Goal: Task Accomplishment & Management: Use online tool/utility

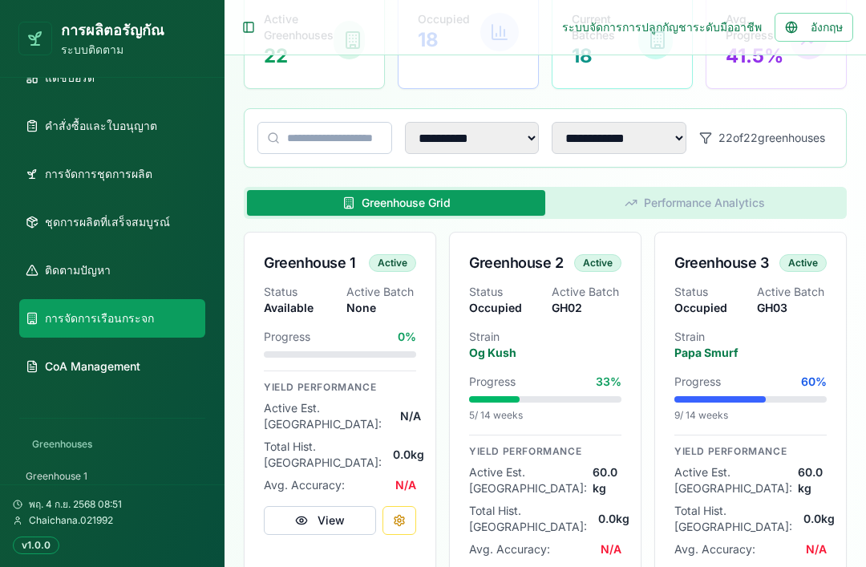
scroll to position [43, 0]
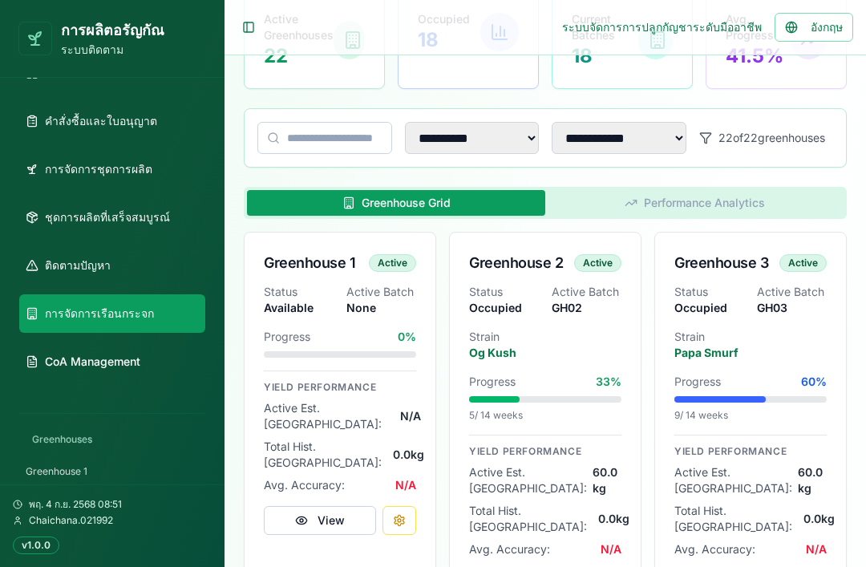
click at [172, 224] on link "ชุดการผลิตที่เสร็จสมบูรณ์" at bounding box center [112, 217] width 186 height 39
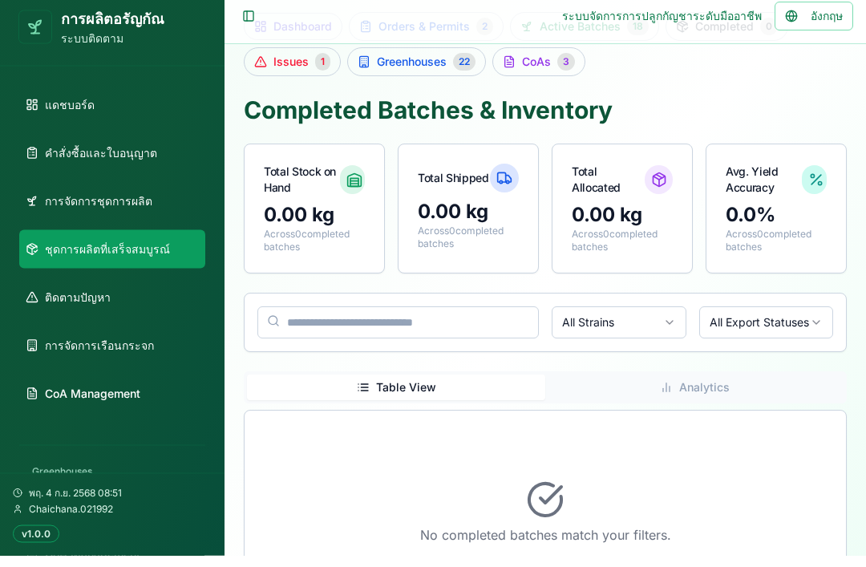
scroll to position [98, 0]
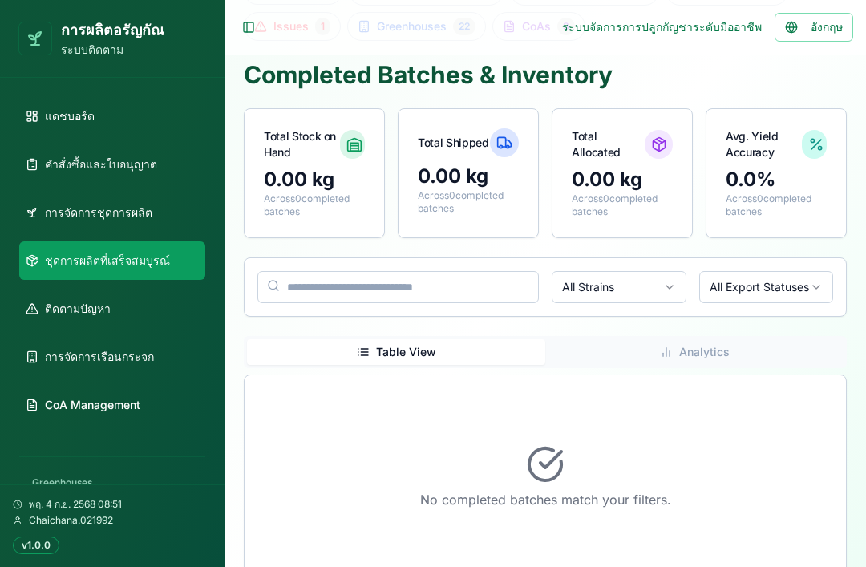
click at [148, 213] on link "การจัดการชุดการผลิต" at bounding box center [112, 212] width 186 height 39
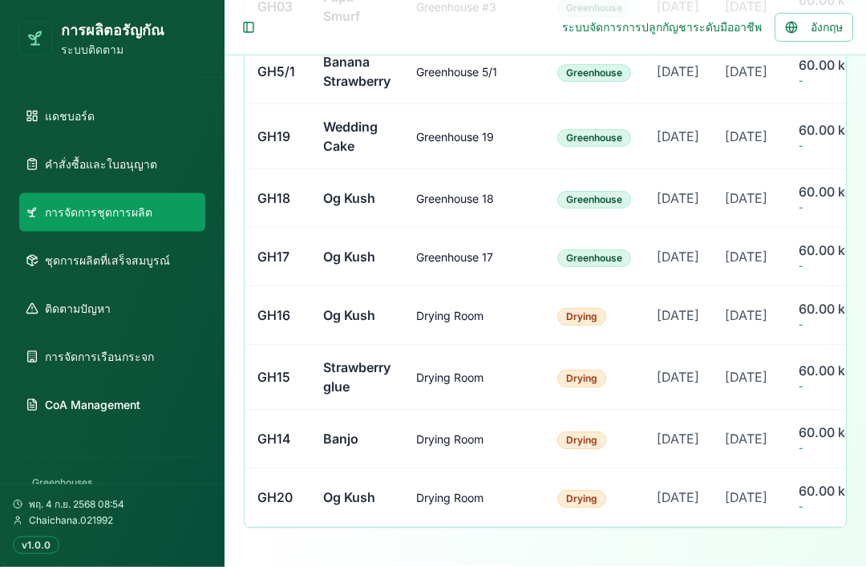
scroll to position [1596, 0]
click at [649, 363] on td "[DATE]" at bounding box center [749, 378] width 74 height 65
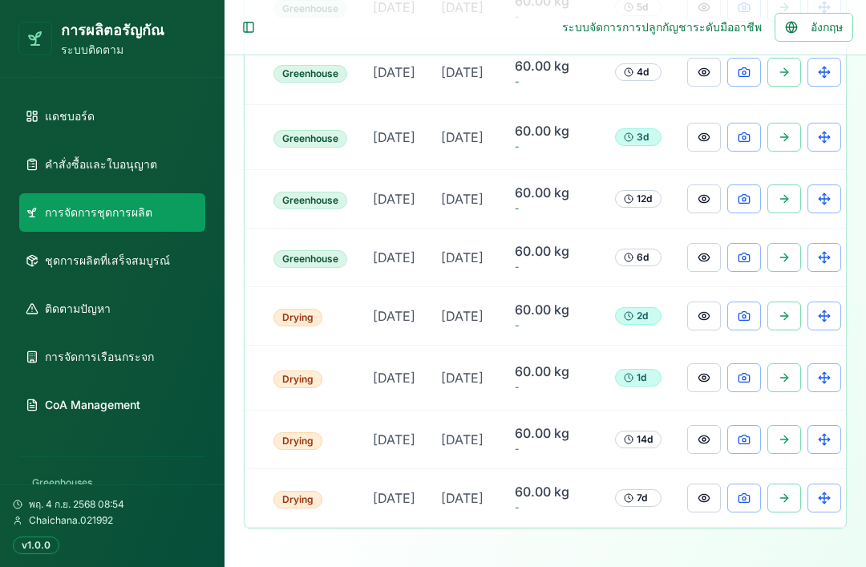
scroll to position [0, 283]
click at [649, 366] on button at bounding box center [705, 377] width 34 height 29
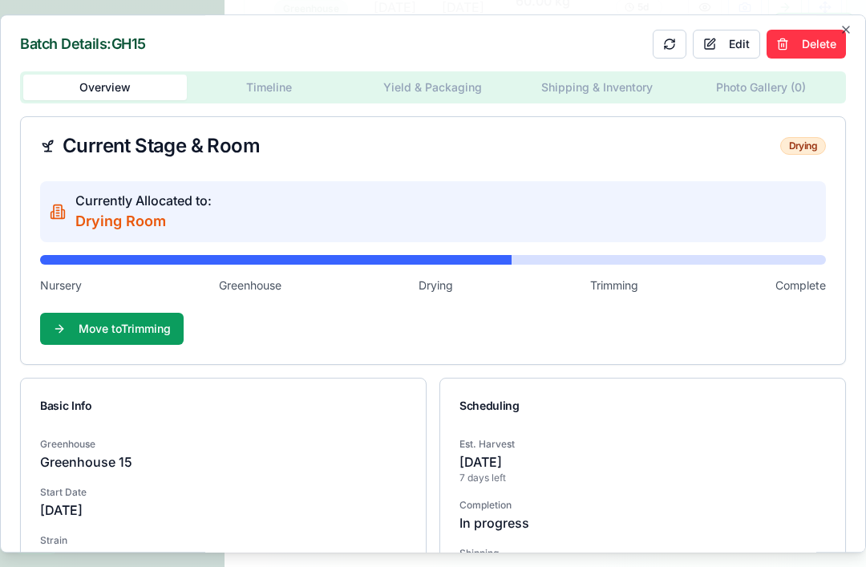
scroll to position [6, 0]
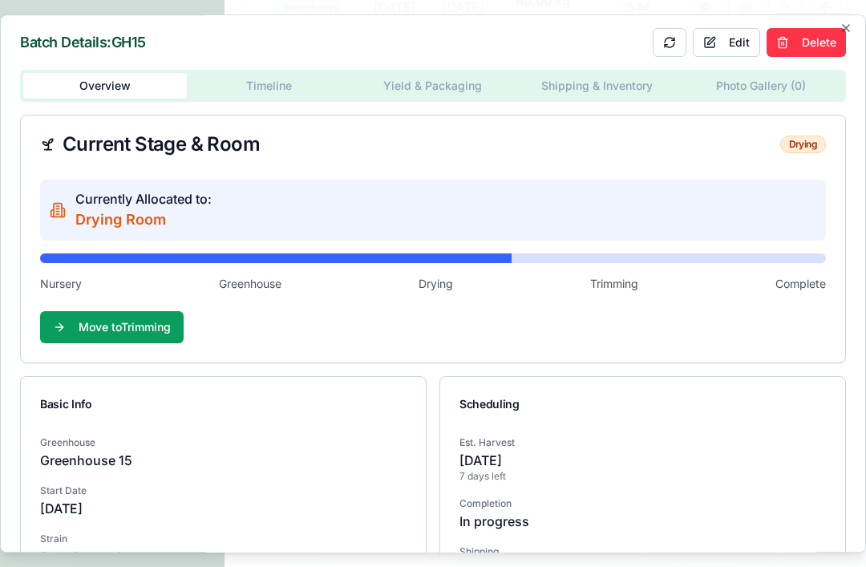
click at [649, 83] on div "Batch Details: GH15 Edit Delete Overview Timeline Yield & Packaging Shipping & …" at bounding box center [433, 283] width 866 height 539
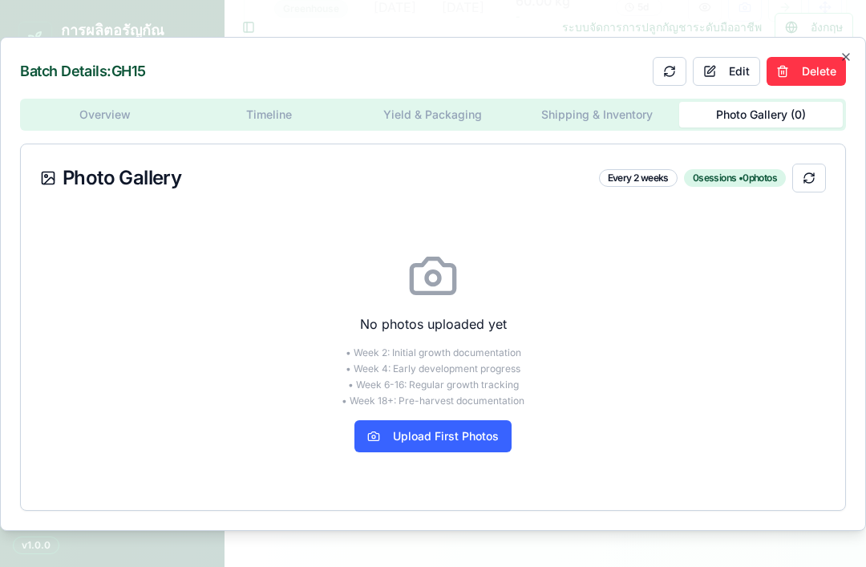
click at [481, 452] on button "Upload First Photos" at bounding box center [433, 436] width 157 height 32
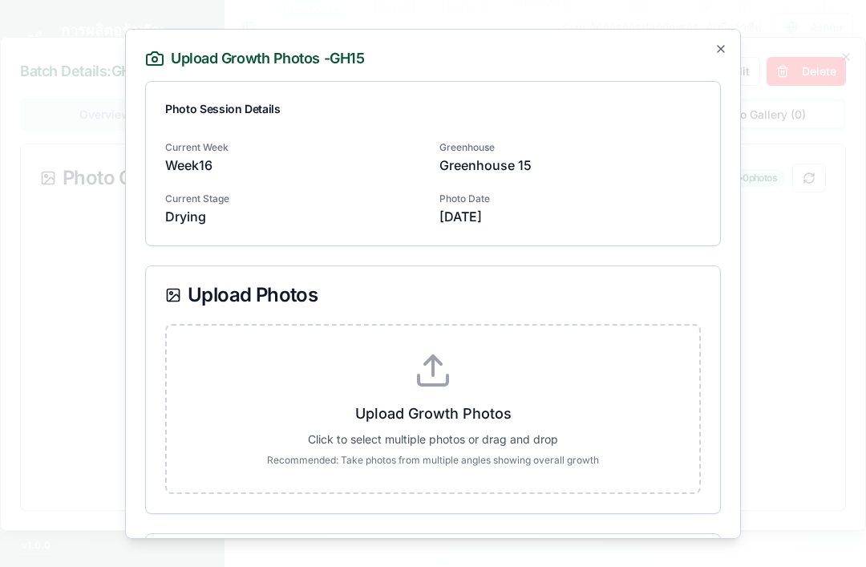
click at [649, 192] on div "Photo Date [DATE]" at bounding box center [571, 206] width 262 height 39
click at [504, 388] on label "Upload Growth Photos Click to select multiple photos or drag and drop Recommend…" at bounding box center [433, 409] width 481 height 116
click at [0, 0] on input "Upload Growth Photos Click to select multiple photos or drag and drop Recommend…" at bounding box center [0, 0] width 0 height 0
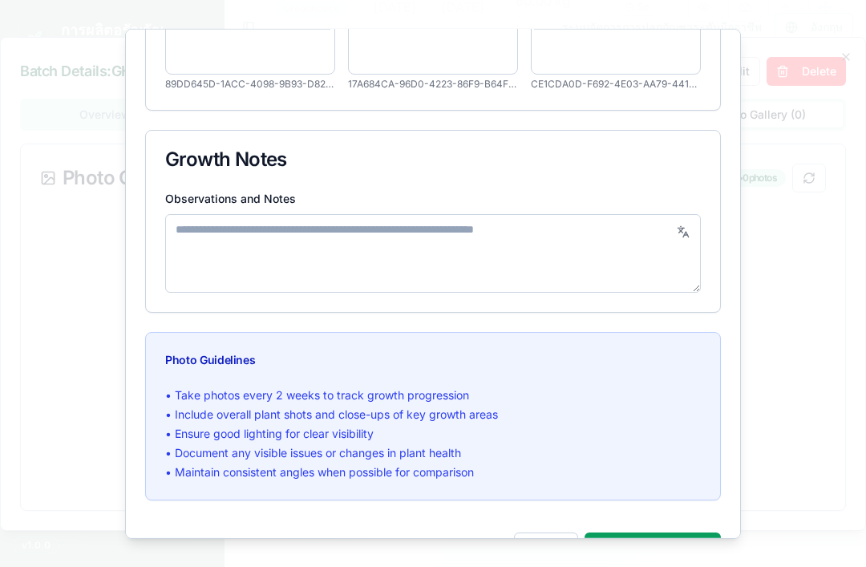
scroll to position [393, 0]
click at [649, 547] on button "Save Photos ( 3 )" at bounding box center [653, 549] width 136 height 32
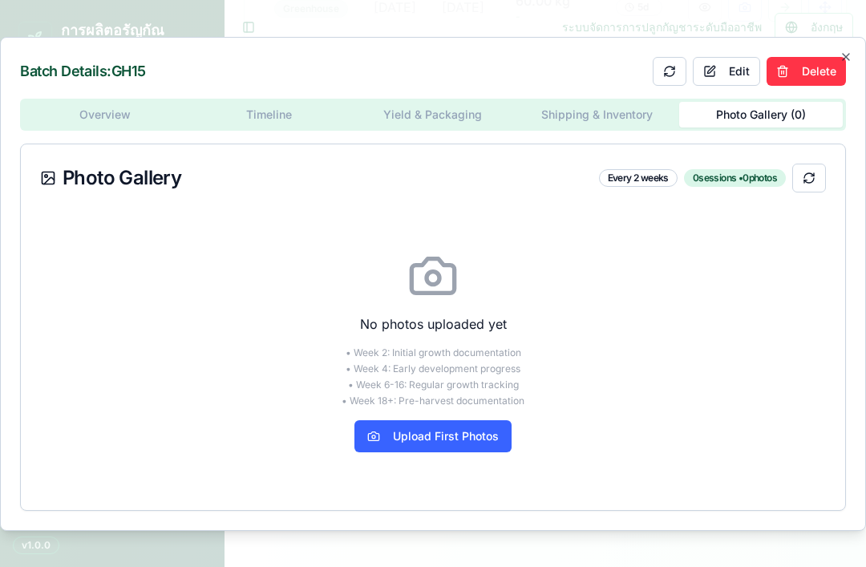
click at [649, 60] on icon "button" at bounding box center [846, 57] width 6 height 6
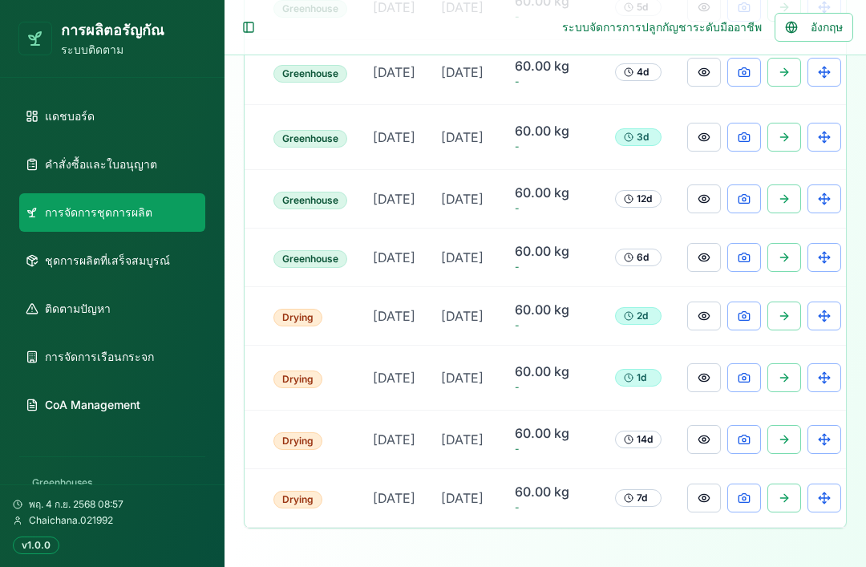
scroll to position [0, 283]
click at [570, 456] on span "-" at bounding box center [553, 449] width 75 height 13
click at [649, 454] on button at bounding box center [705, 439] width 34 height 29
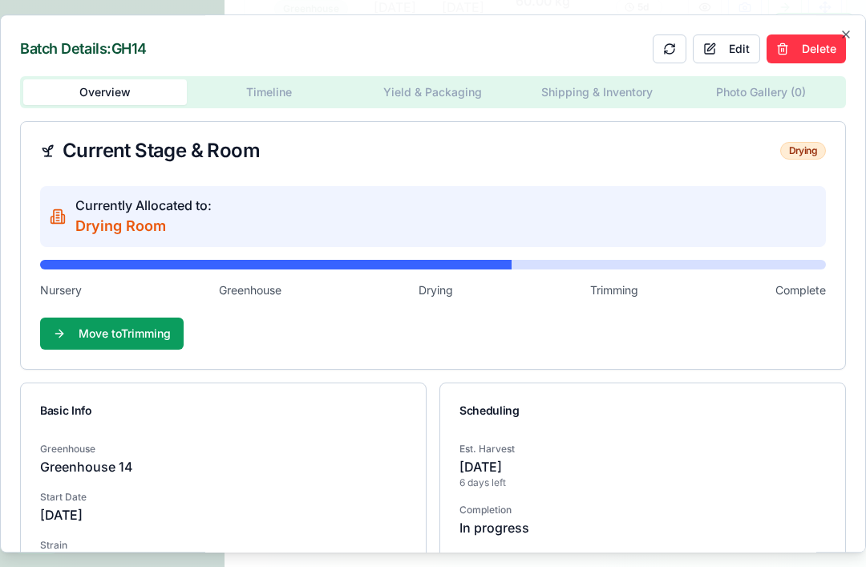
click at [649, 99] on div "Batch Details: GH14 Edit Delete Overview Timeline Yield & Packaging Shipping & …" at bounding box center [433, 283] width 866 height 539
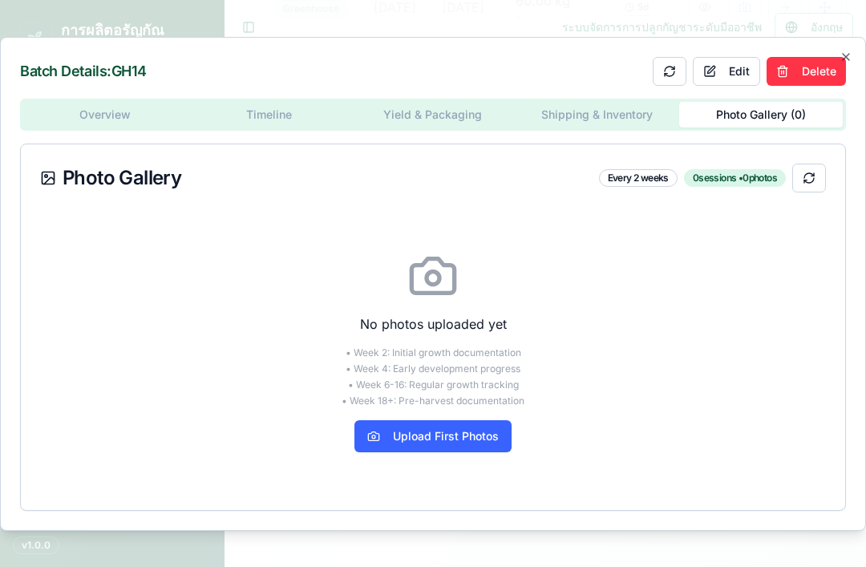
click at [479, 452] on button "Upload First Photos" at bounding box center [433, 436] width 157 height 32
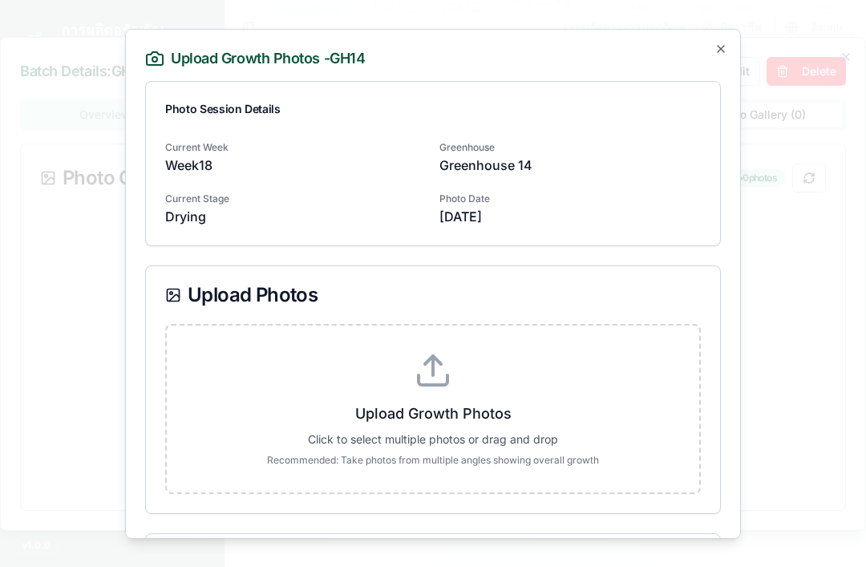
scroll to position [1560, 0]
click at [632, 201] on div "Photo Date [DATE]" at bounding box center [571, 206] width 262 height 39
click at [543, 408] on p "Upload Growth Photos" at bounding box center [433, 413] width 481 height 22
click at [0, 0] on input "Upload Growth Photos Click to select multiple photos or drag and drop Recommend…" at bounding box center [0, 0] width 0 height 0
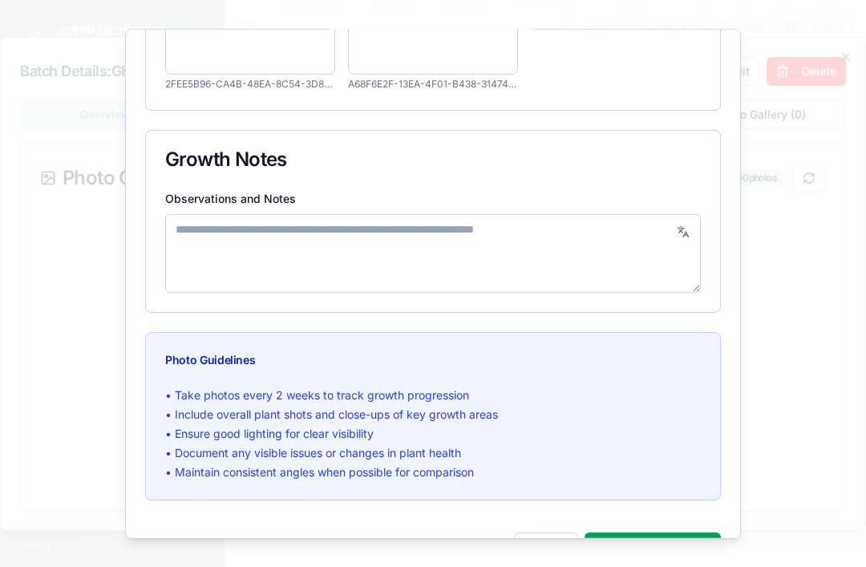
scroll to position [393, 0]
click at [649, 544] on button "Save Photos ( 2 )" at bounding box center [653, 549] width 136 height 32
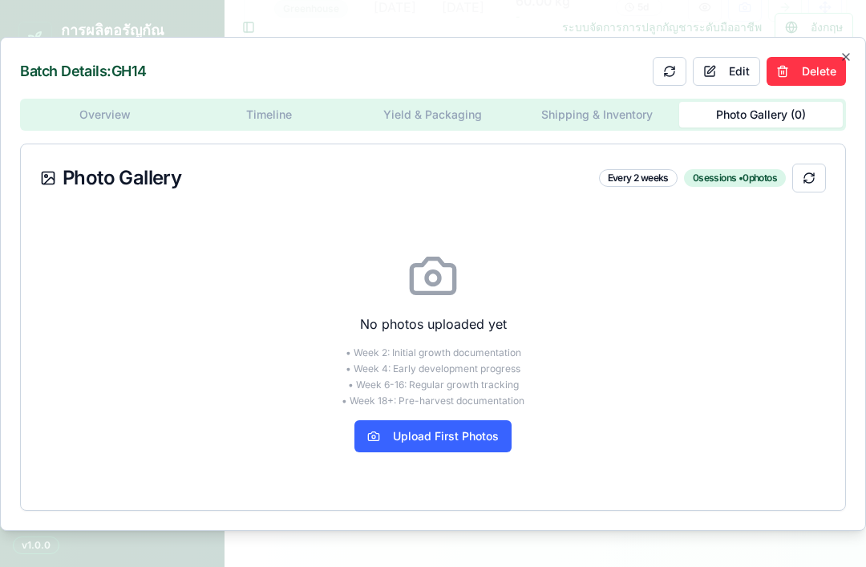
click at [649, 86] on button at bounding box center [670, 71] width 34 height 29
click at [649, 86] on button "Delete" at bounding box center [806, 71] width 79 height 29
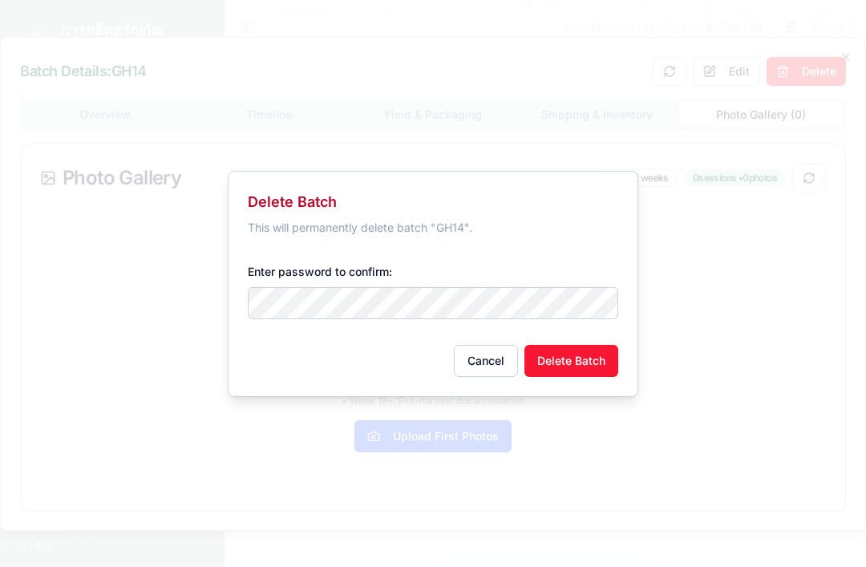
click at [506, 377] on button "Cancel" at bounding box center [486, 361] width 64 height 32
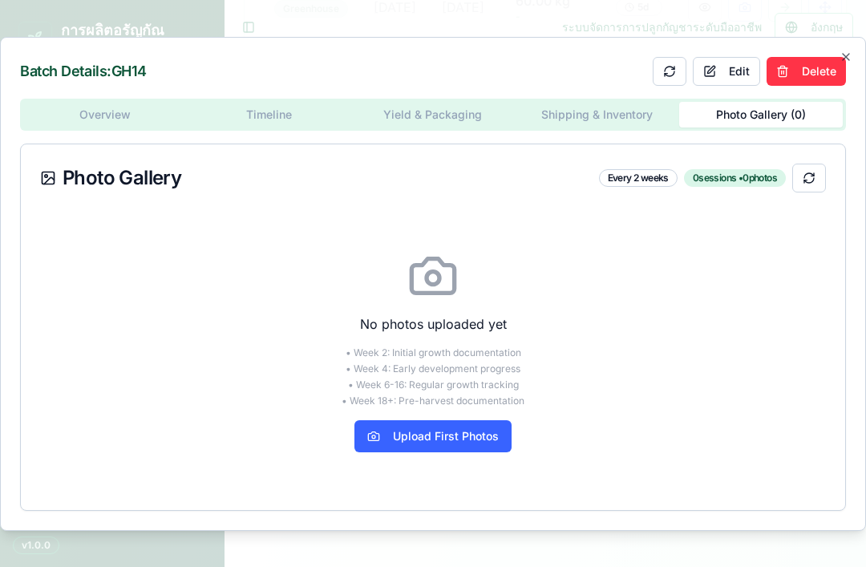
click at [649, 63] on icon "button" at bounding box center [846, 57] width 13 height 13
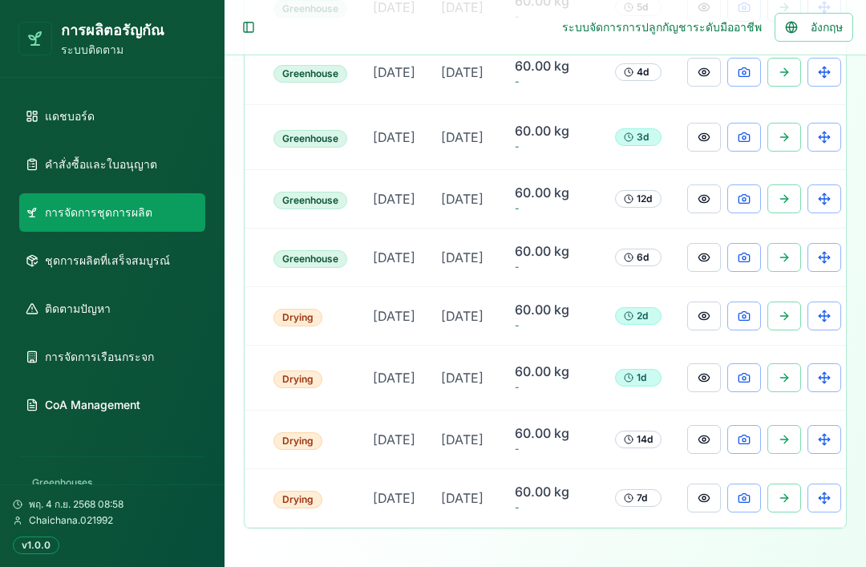
scroll to position [0, 283]
click at [649, 454] on button at bounding box center [705, 439] width 34 height 29
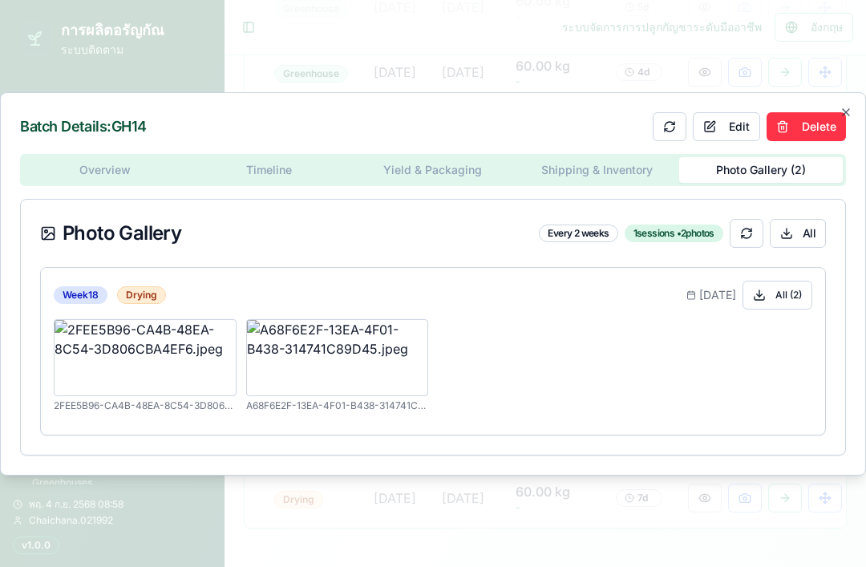
click at [649, 119] on icon "button" at bounding box center [846, 112] width 13 height 13
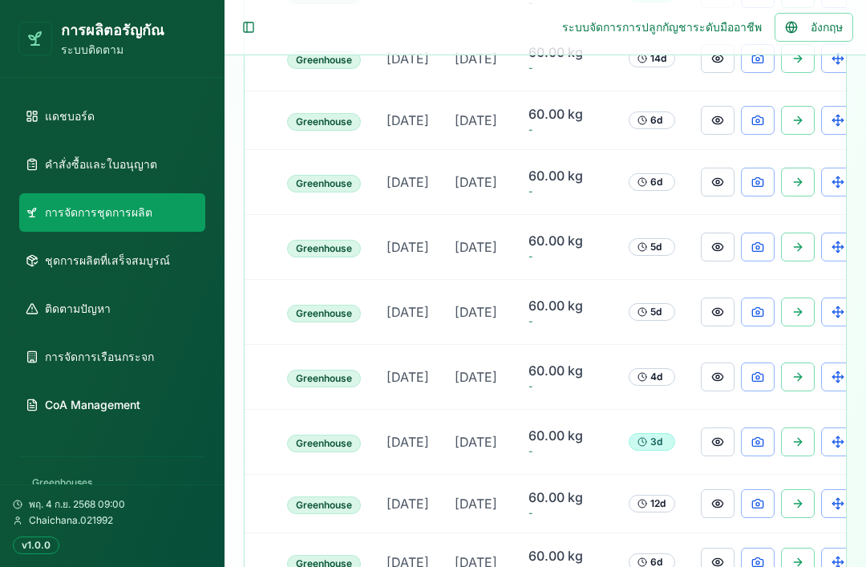
scroll to position [0, 274]
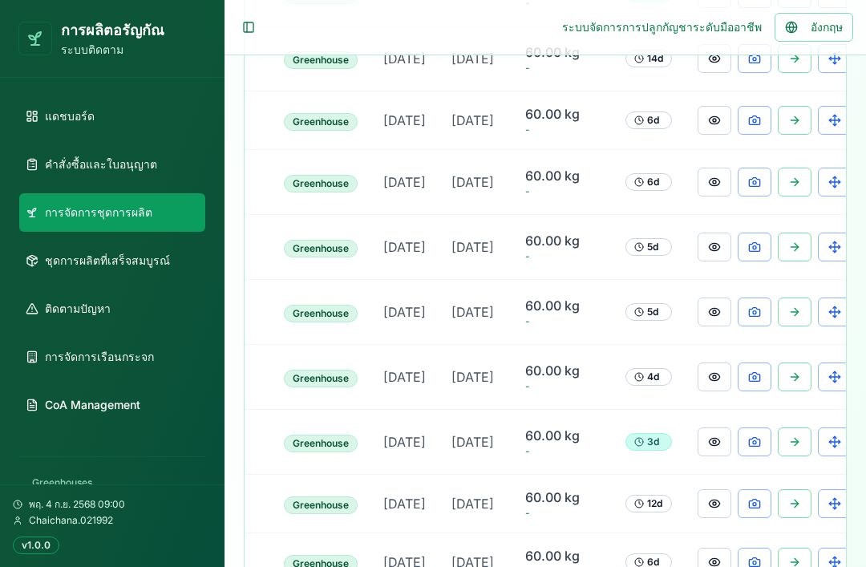
click at [649, 73] on button at bounding box center [715, 58] width 34 height 29
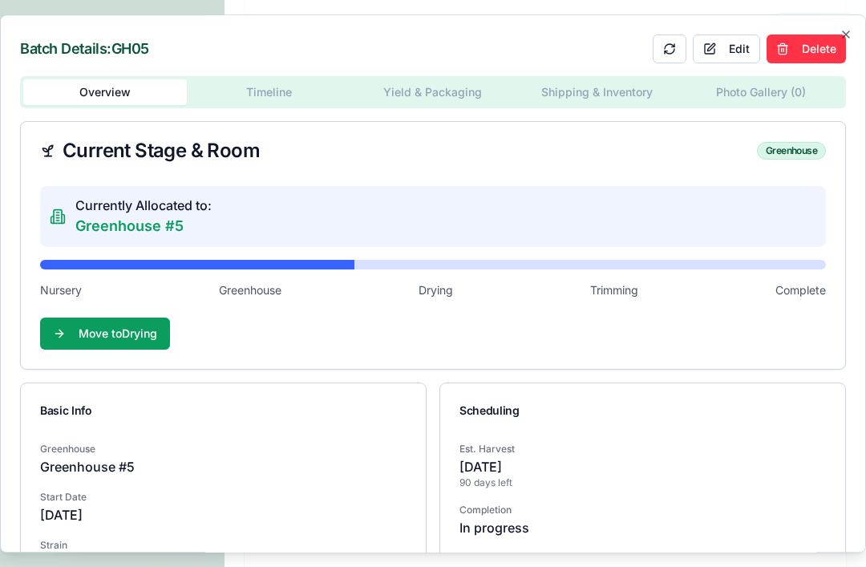
scroll to position [0, 59]
click at [649, 89] on div "Batch Details: GH05 Edit Delete Overview Timeline Yield & Packaging Shipping & …" at bounding box center [433, 283] width 866 height 539
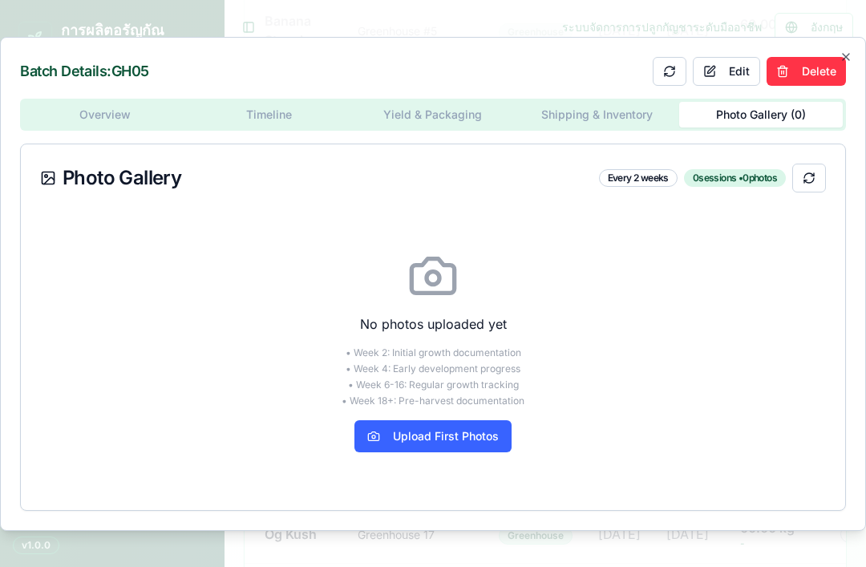
click at [488, 452] on button "Upload First Photos" at bounding box center [433, 436] width 157 height 32
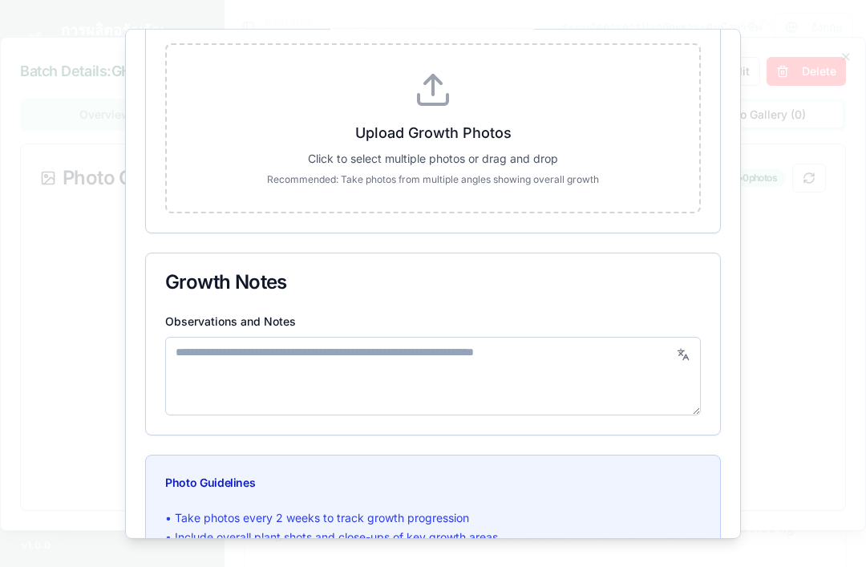
scroll to position [285, 0]
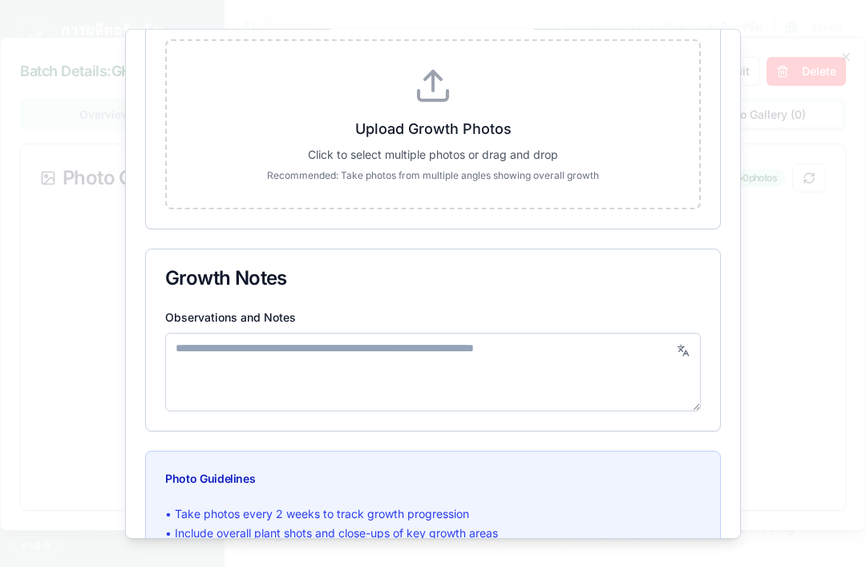
click at [489, 115] on label "Upload Growth Photos Click to select multiple photos or drag and drop Recommend…" at bounding box center [433, 124] width 481 height 116
click at [0, 0] on input "Upload Growth Photos Click to select multiple photos or drag and drop Recommend…" at bounding box center [0, 0] width 0 height 0
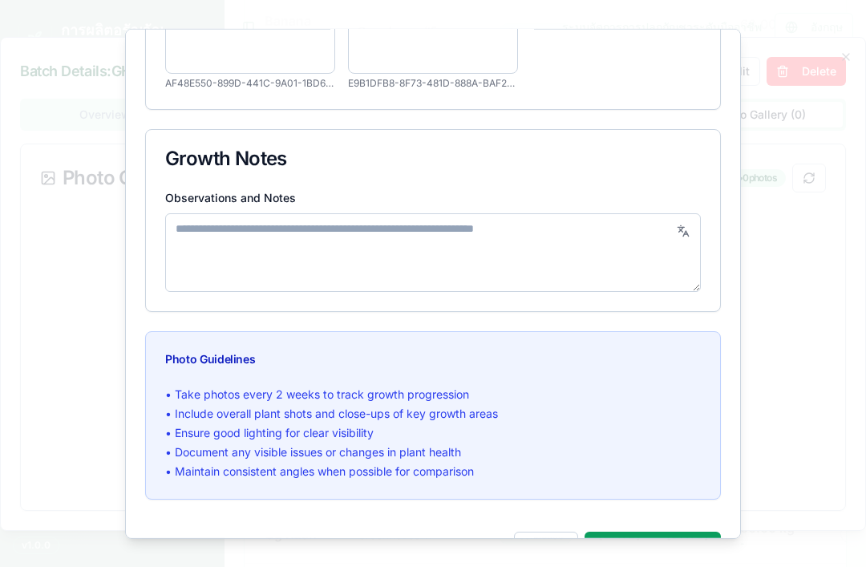
scroll to position [393, 0]
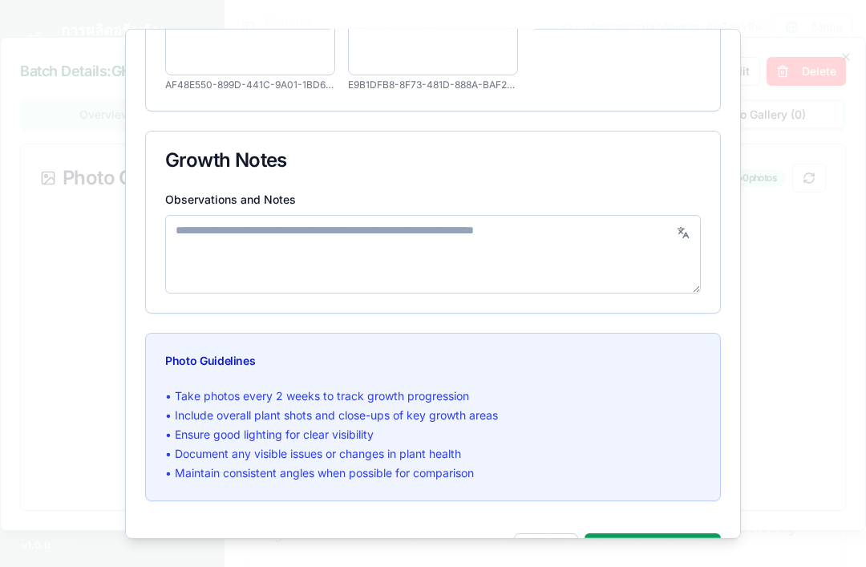
click at [649, 546] on button "Save Photos ( 2 )" at bounding box center [653, 549] width 136 height 32
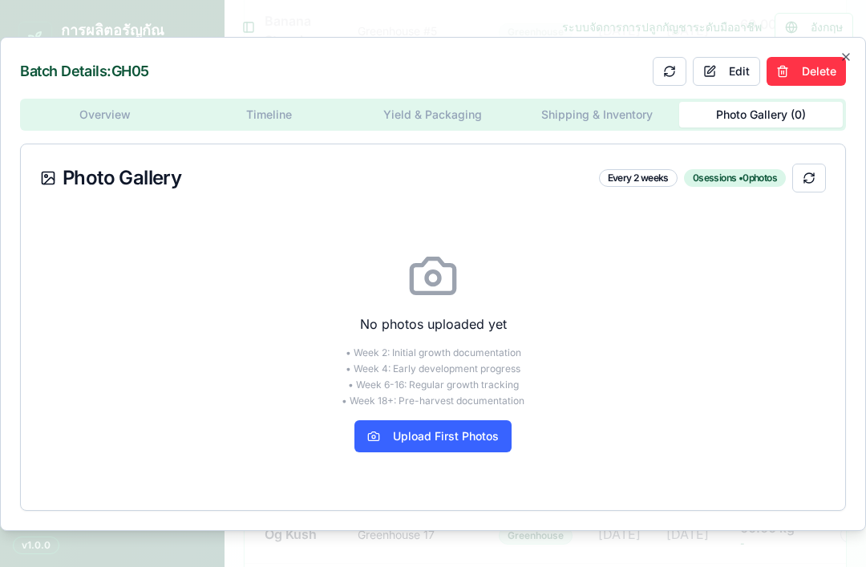
click at [649, 63] on icon "button" at bounding box center [846, 57] width 13 height 13
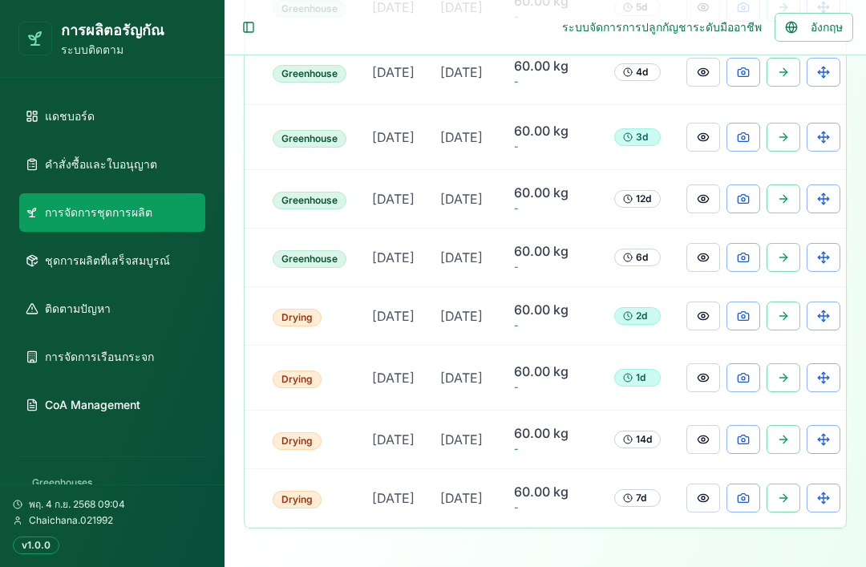
scroll to position [0, 283]
click at [649, 451] on button at bounding box center [745, 439] width 34 height 29
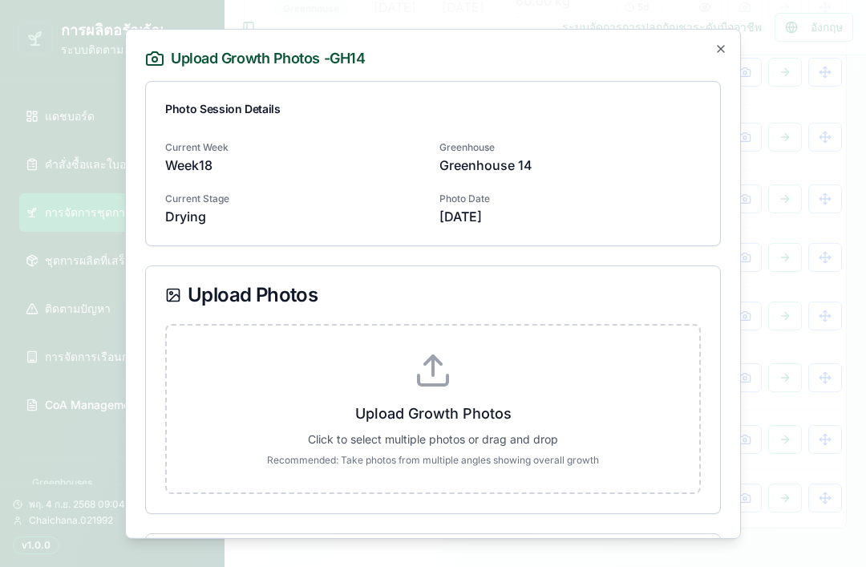
click at [649, 213] on p "[DATE]" at bounding box center [571, 215] width 262 height 19
click at [649, 49] on icon "button" at bounding box center [721, 48] width 13 height 13
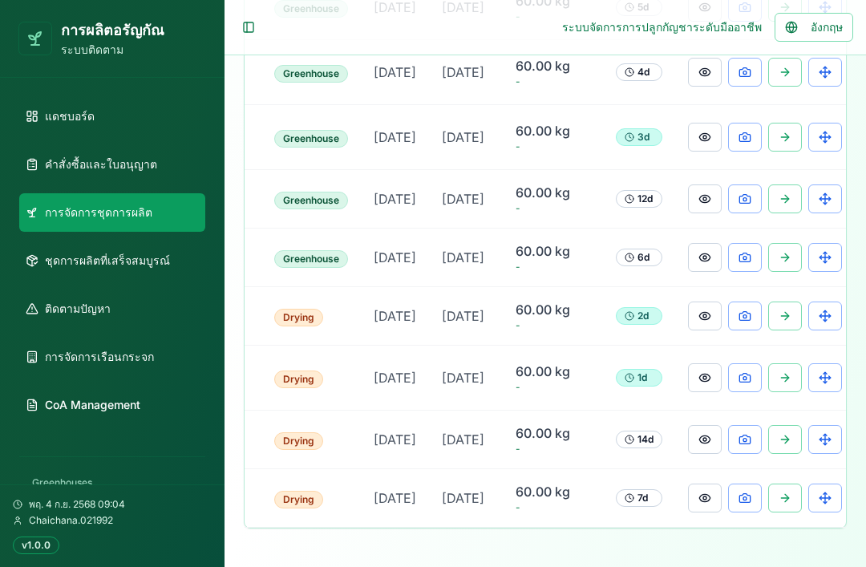
click at [649, 454] on button at bounding box center [705, 439] width 34 height 29
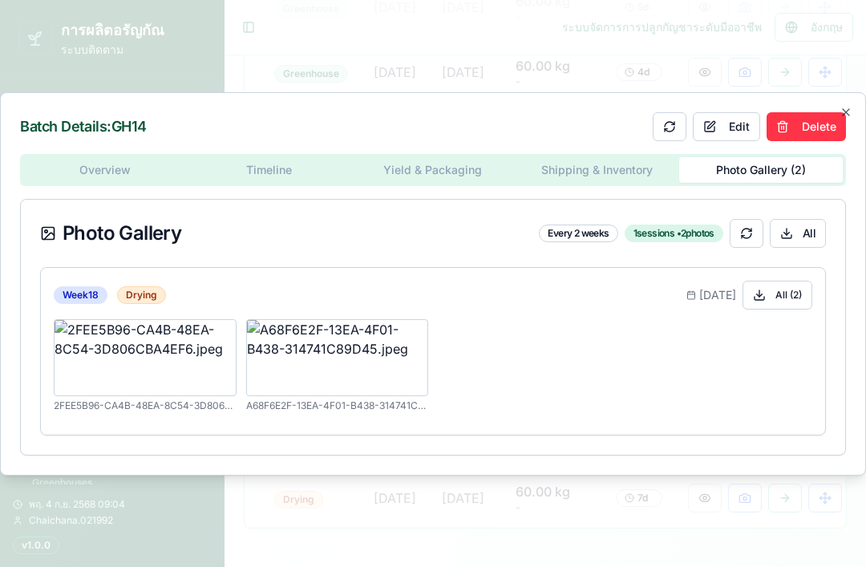
click at [649, 119] on icon "button" at bounding box center [846, 112] width 13 height 13
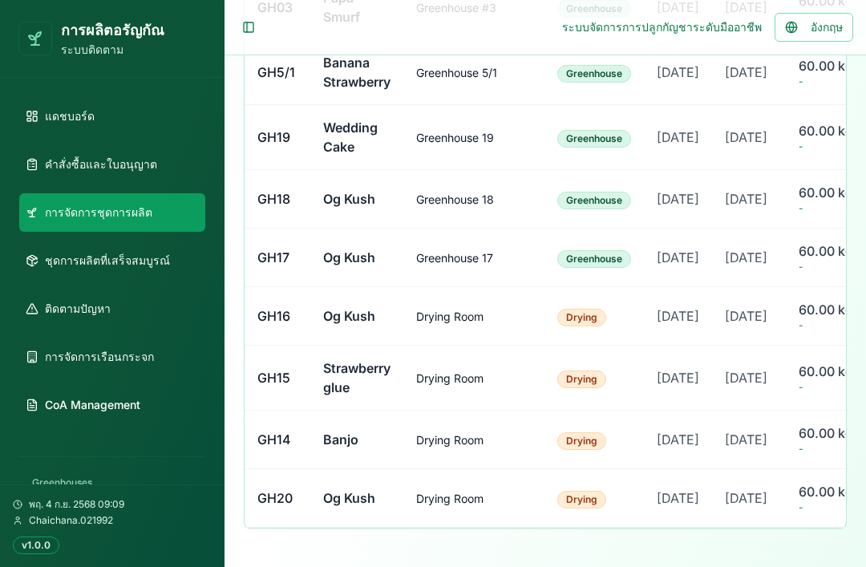
scroll to position [0, 0]
